Goal: Contribute content

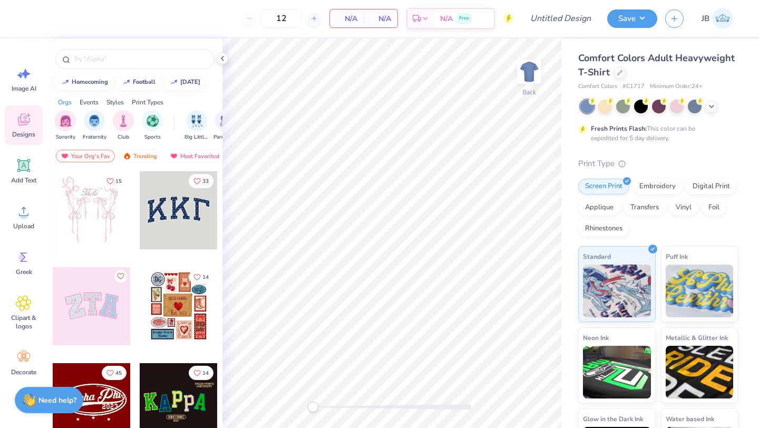
click at [164, 215] on div at bounding box center [179, 210] width 78 height 78
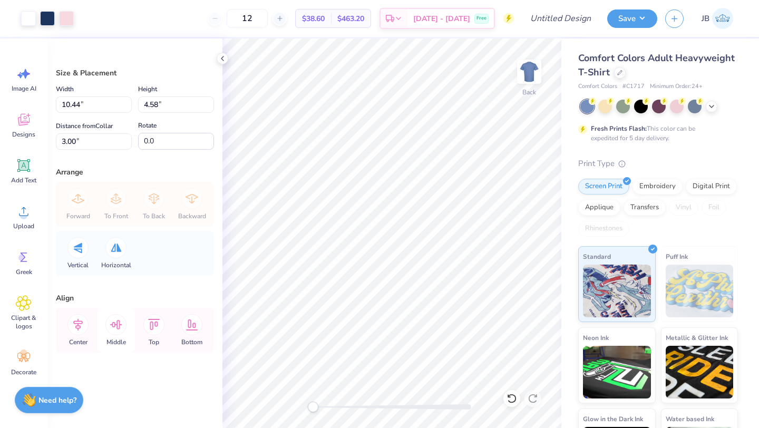
click at [111, 333] on icon at bounding box center [115, 324] width 21 height 21
click at [196, 341] on span "Bottom" at bounding box center [191, 342] width 21 height 8
click at [156, 330] on icon at bounding box center [153, 324] width 21 height 21
click at [526, 65] on img at bounding box center [529, 72] width 42 height 42
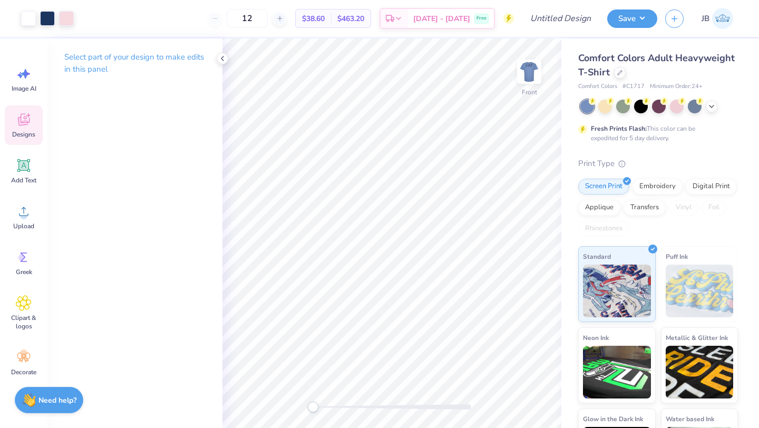
click at [32, 133] on span "Designs" at bounding box center [23, 134] width 23 height 8
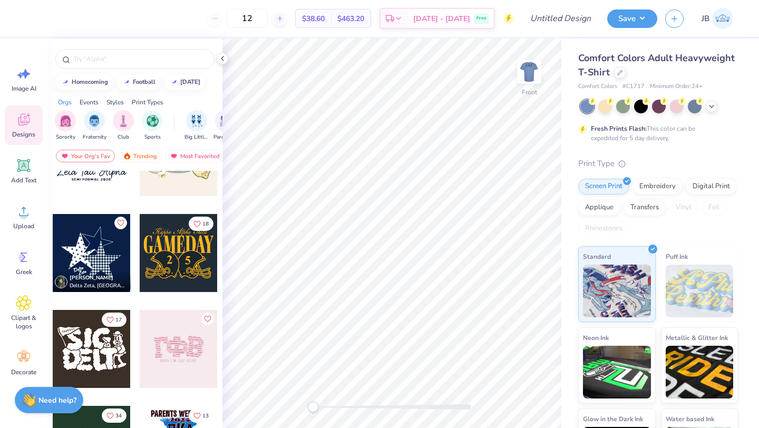
scroll to position [547, 0]
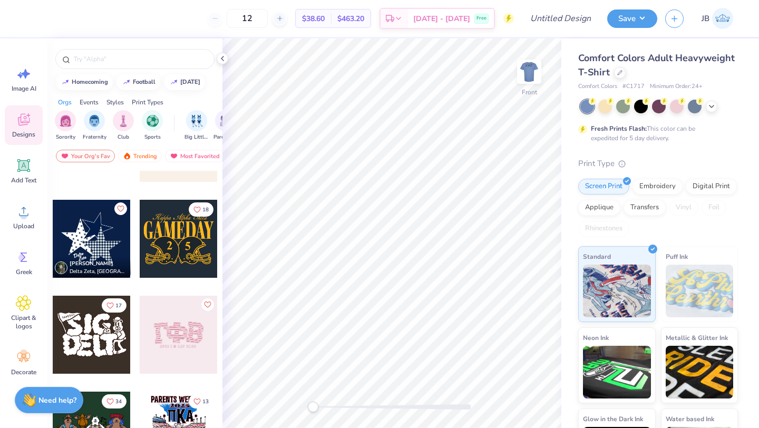
click at [187, 249] on div at bounding box center [179, 239] width 78 height 78
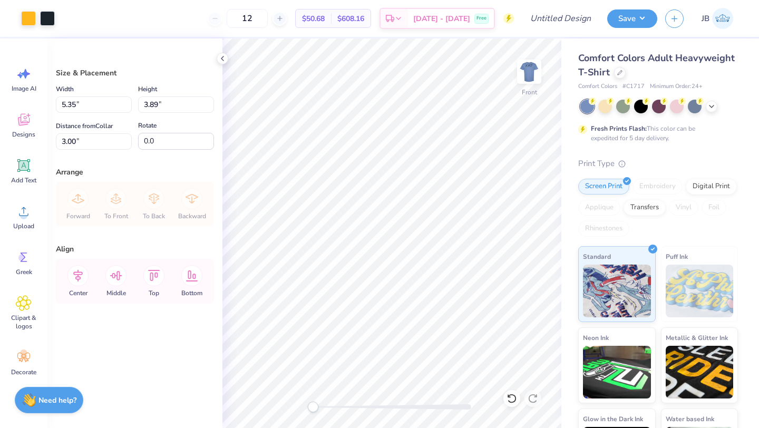
click at [177, 71] on div "Size & Placement" at bounding box center [135, 72] width 158 height 11
click at [22, 106] on div "Designs" at bounding box center [24, 125] width 38 height 40
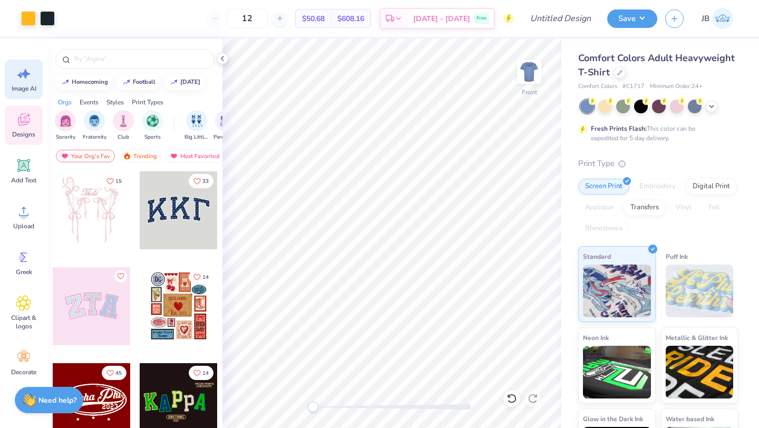
click at [28, 81] on icon at bounding box center [24, 74] width 16 height 16
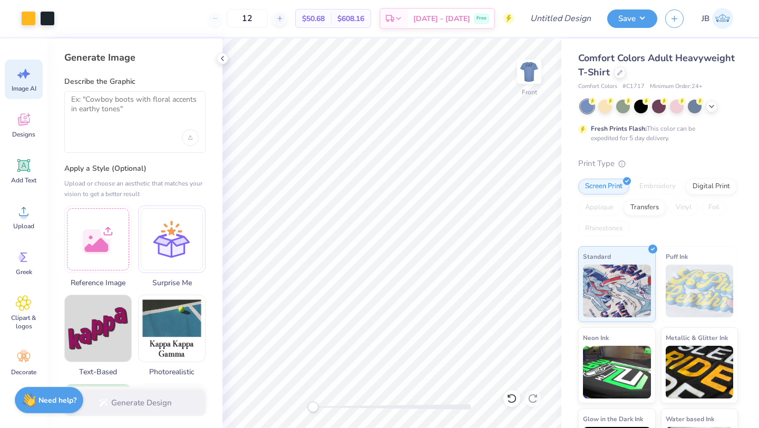
click at [121, 91] on div at bounding box center [134, 122] width 141 height 62
click at [120, 106] on textarea at bounding box center [135, 108] width 128 height 26
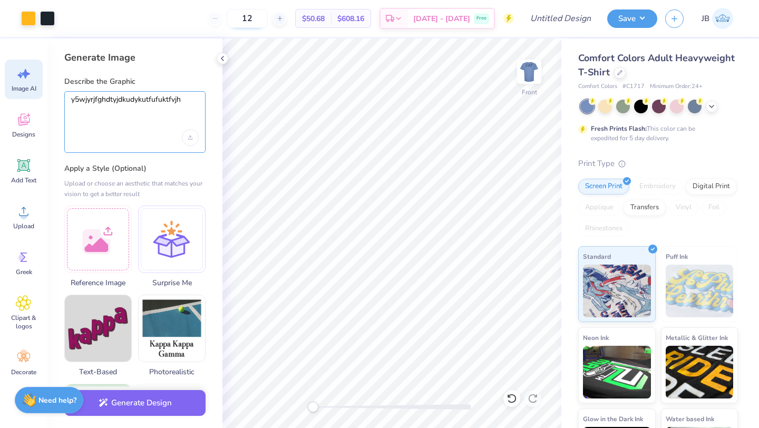
type textarea "y5wjyrjfghdtyjdkudykutfufuktfvjh"
